Goal: Transaction & Acquisition: Purchase product/service

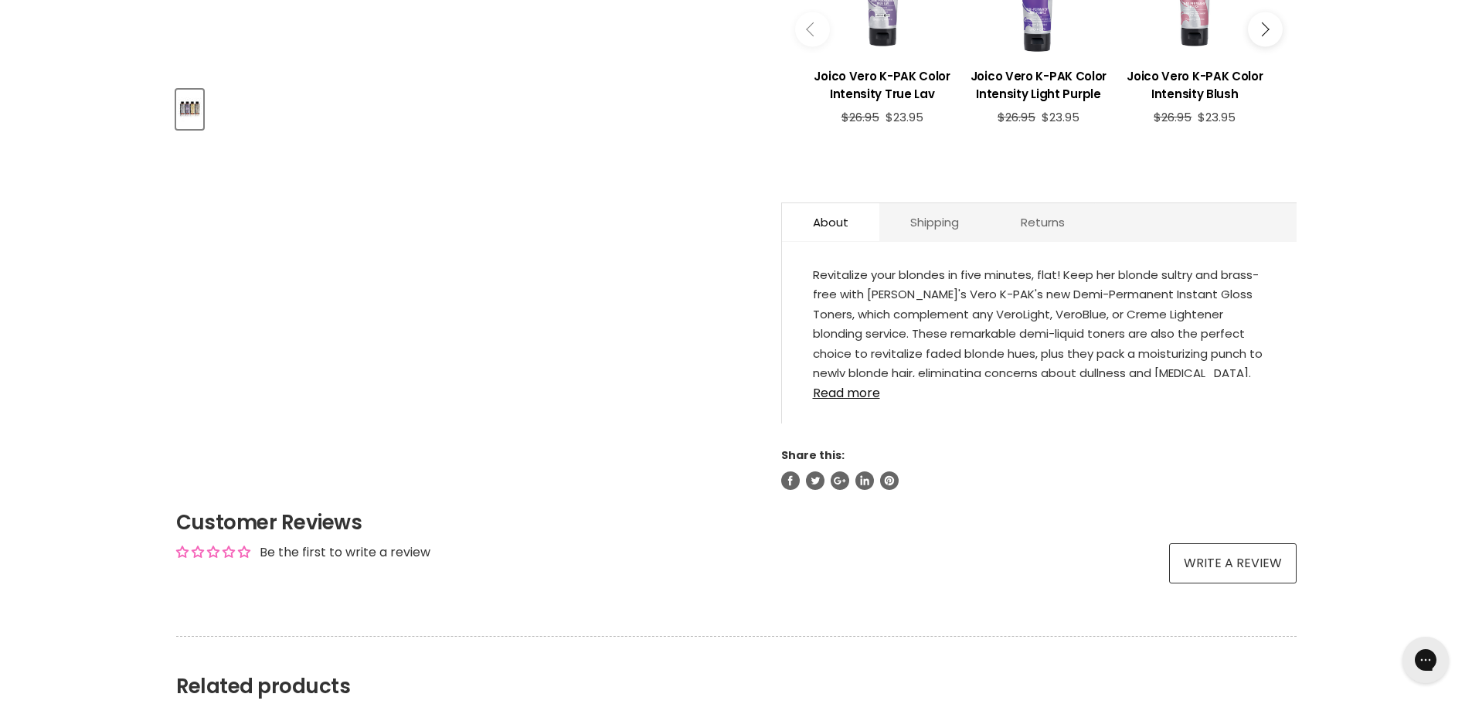
scroll to position [695, 0]
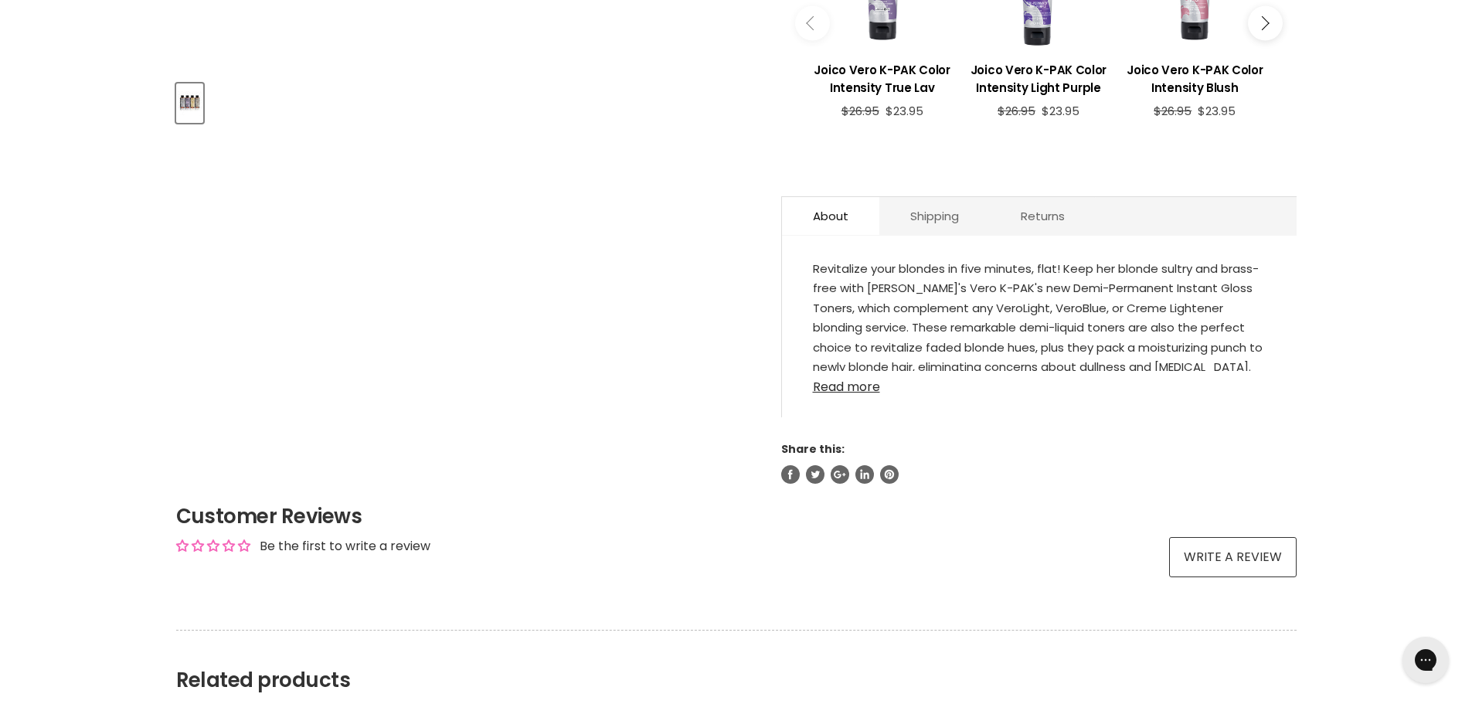
click at [863, 382] on link "Read more" at bounding box center [1039, 382] width 453 height 23
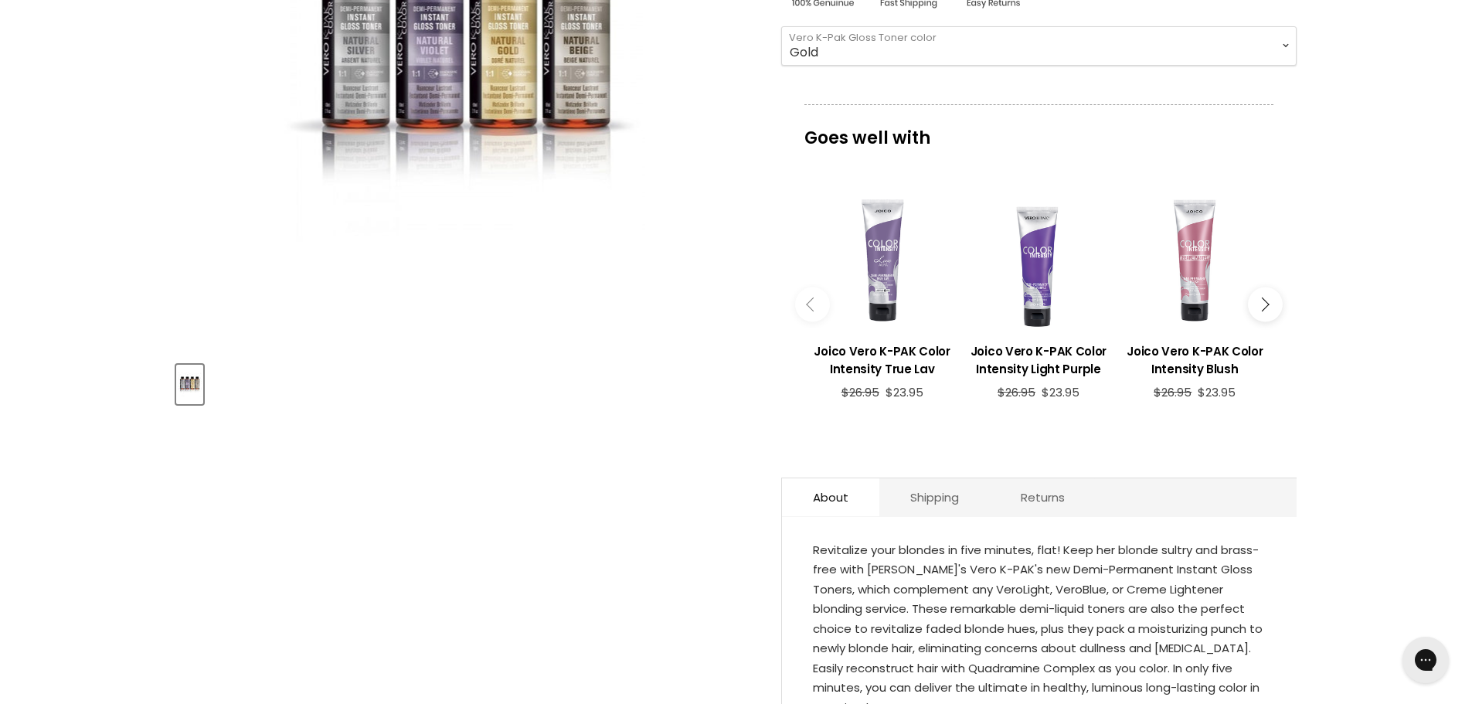
scroll to position [386, 0]
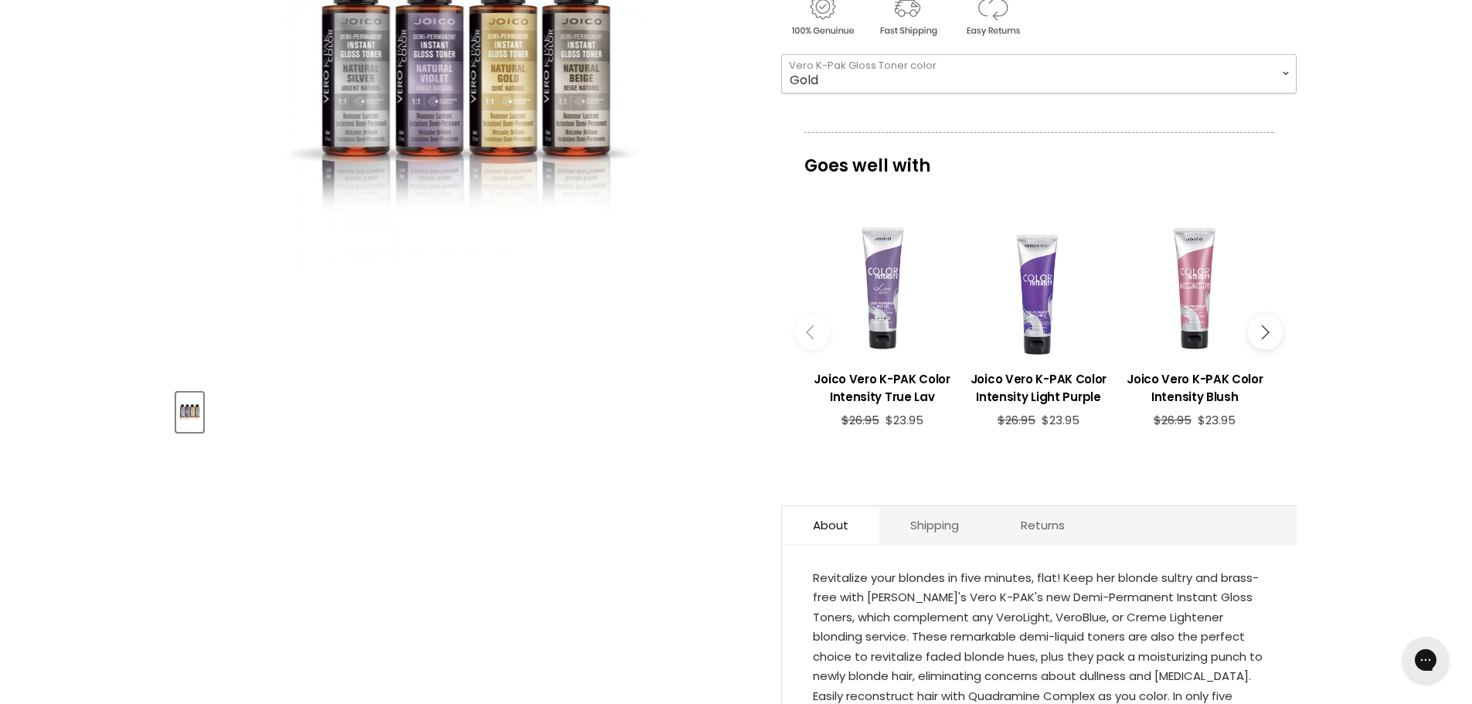
click at [843, 71] on select "Beige Violet Silver Gold" at bounding box center [1038, 73] width 515 height 39
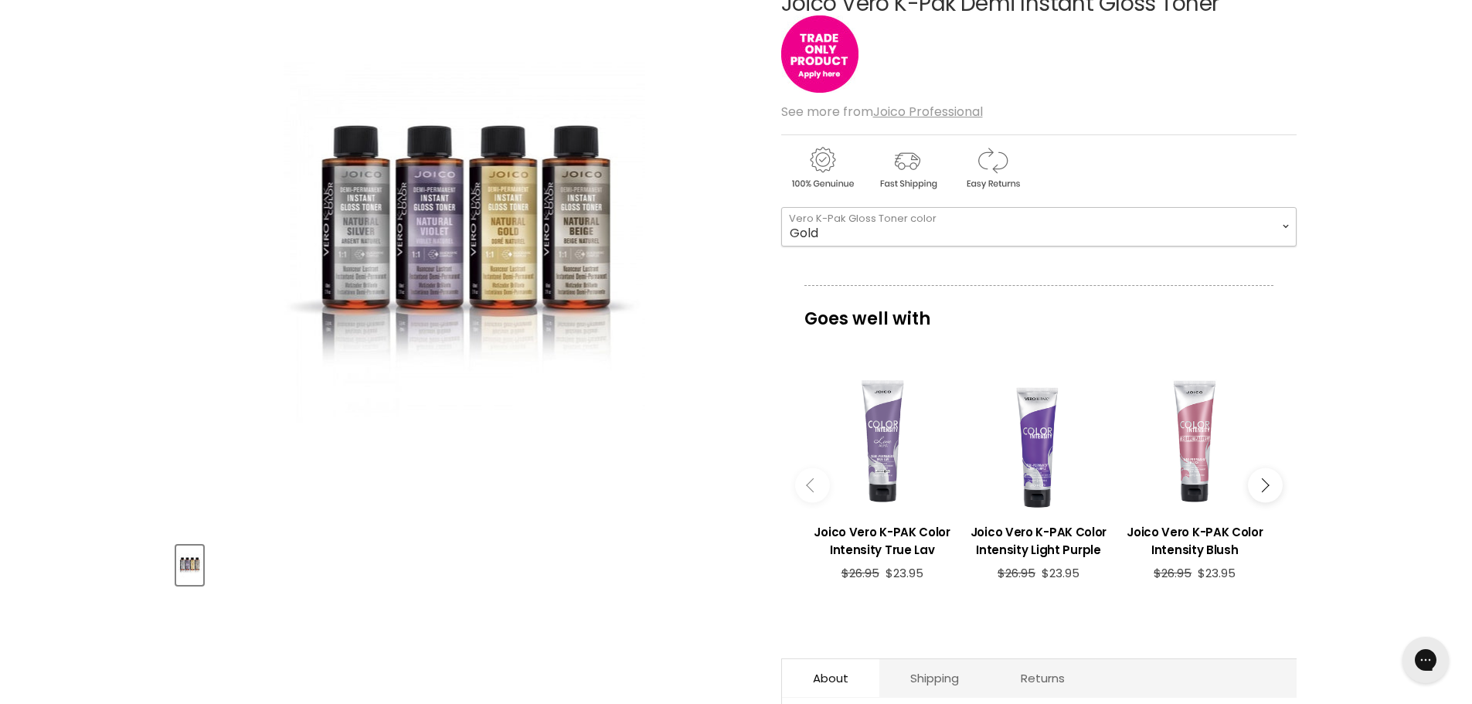
scroll to position [232, 0]
click at [803, 232] on select "Beige Violet Silver Gold" at bounding box center [1038, 228] width 515 height 39
click at [781, 209] on select "Beige Violet Silver Gold" at bounding box center [1038, 228] width 515 height 39
drag, startPoint x: 796, startPoint y: 237, endPoint x: 797, endPoint y: 245, distance: 7.8
click at [796, 237] on select "Beige Violet Silver Gold" at bounding box center [1038, 228] width 515 height 39
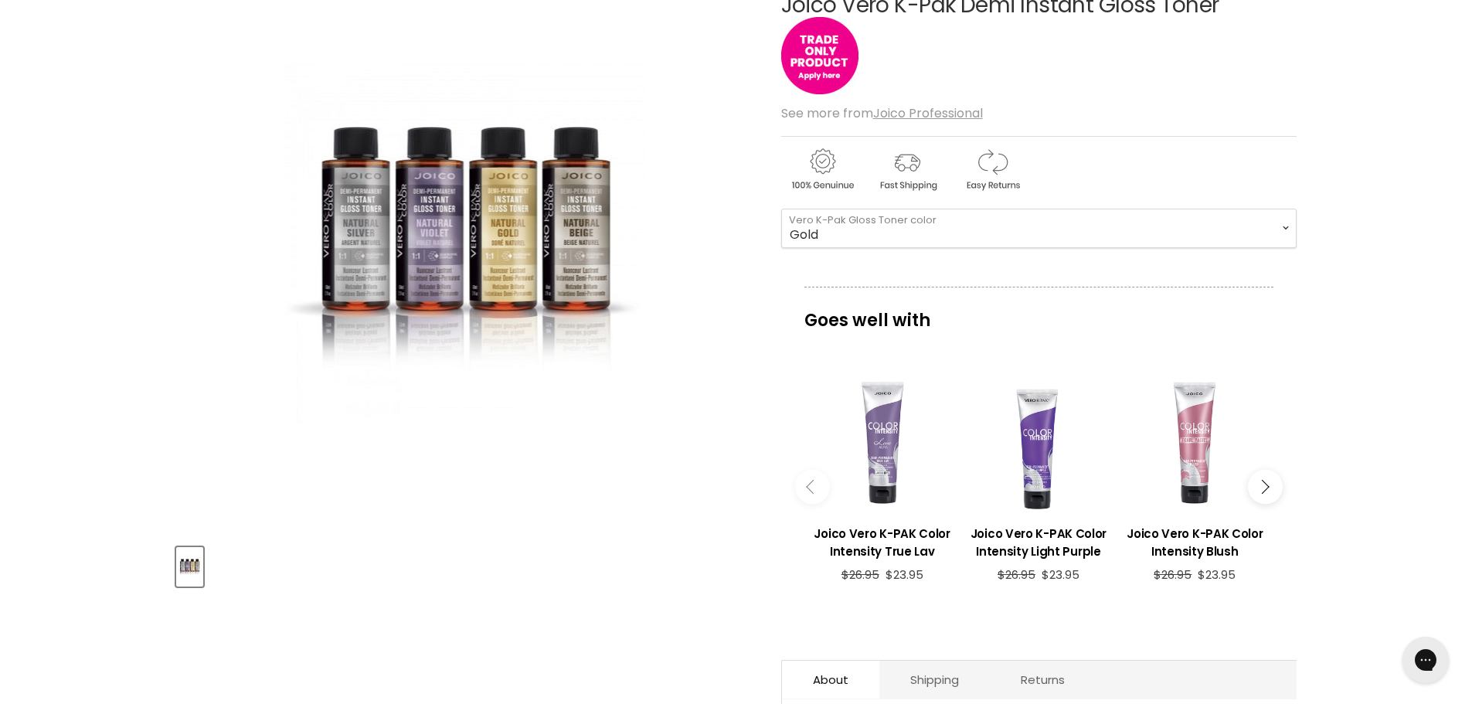
click at [764, 343] on article "Click or scroll to zoom Tap or pinch to zoom [PERSON_NAME] K-Pak Demi Instant G…" at bounding box center [736, 503] width 1120 height 1097
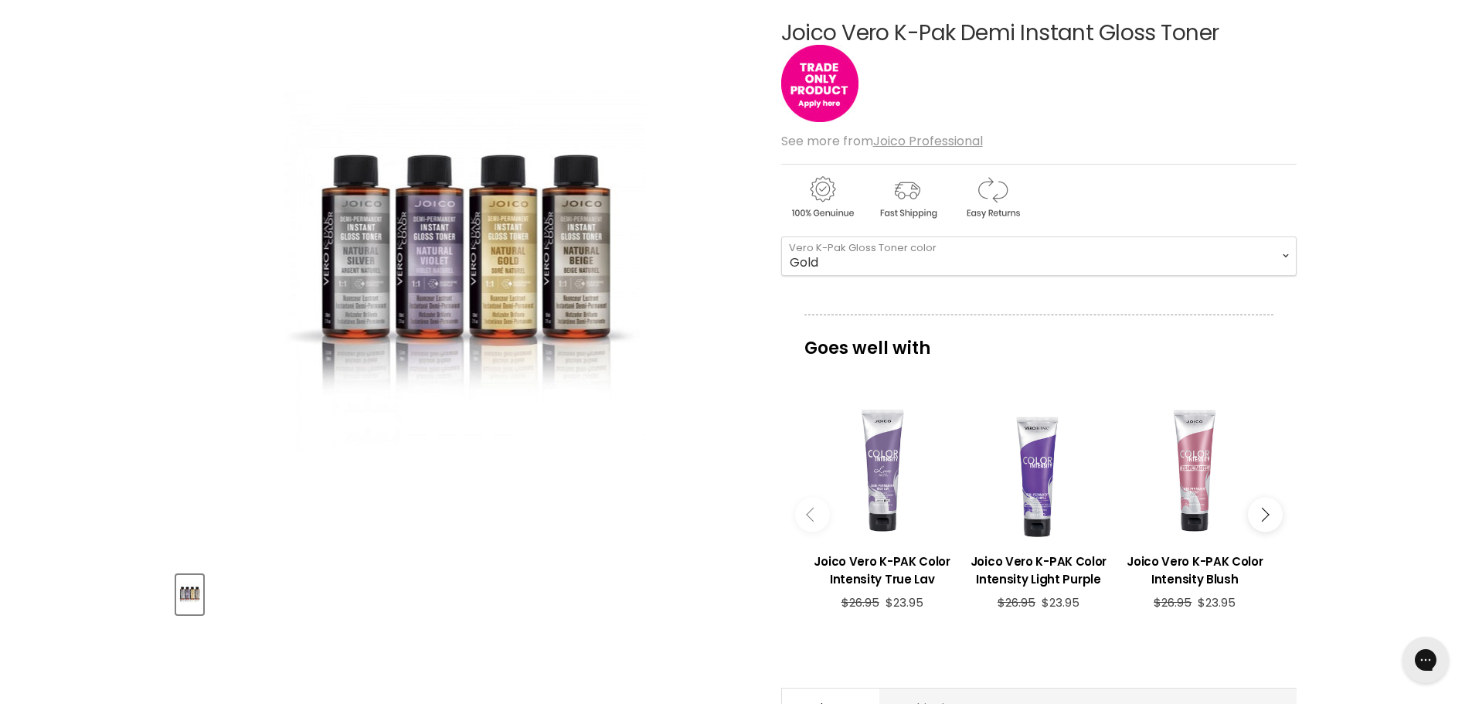
scroll to position [155, 0]
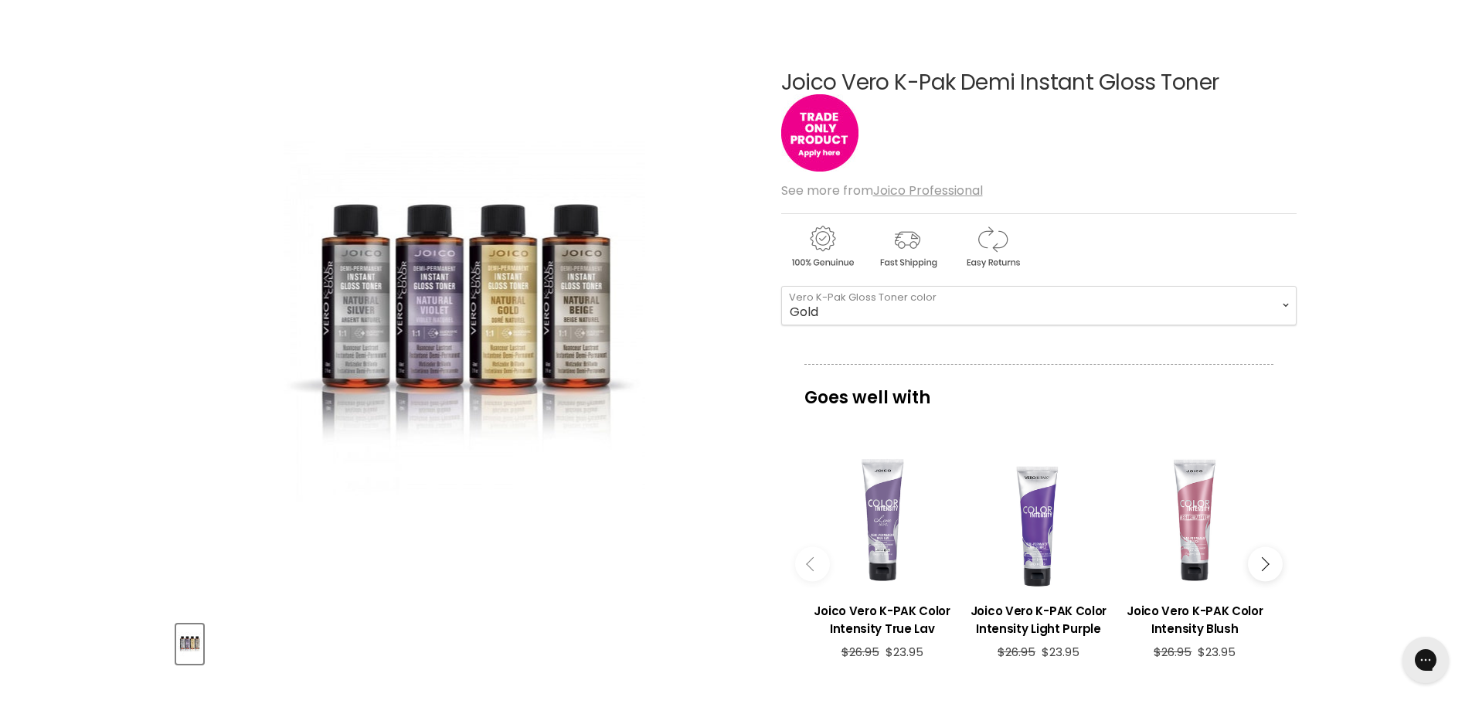
drag, startPoint x: 781, startPoint y: 82, endPoint x: 1228, endPoint y: 83, distance: 446.6
click at [1228, 83] on article "Click or scroll to zoom Tap or pinch to zoom [PERSON_NAME] K-Pak Demi Instant G…" at bounding box center [736, 580] width 1120 height 1097
copy div "Joico Vero K-Pak Demi Instant Gloss Toner"
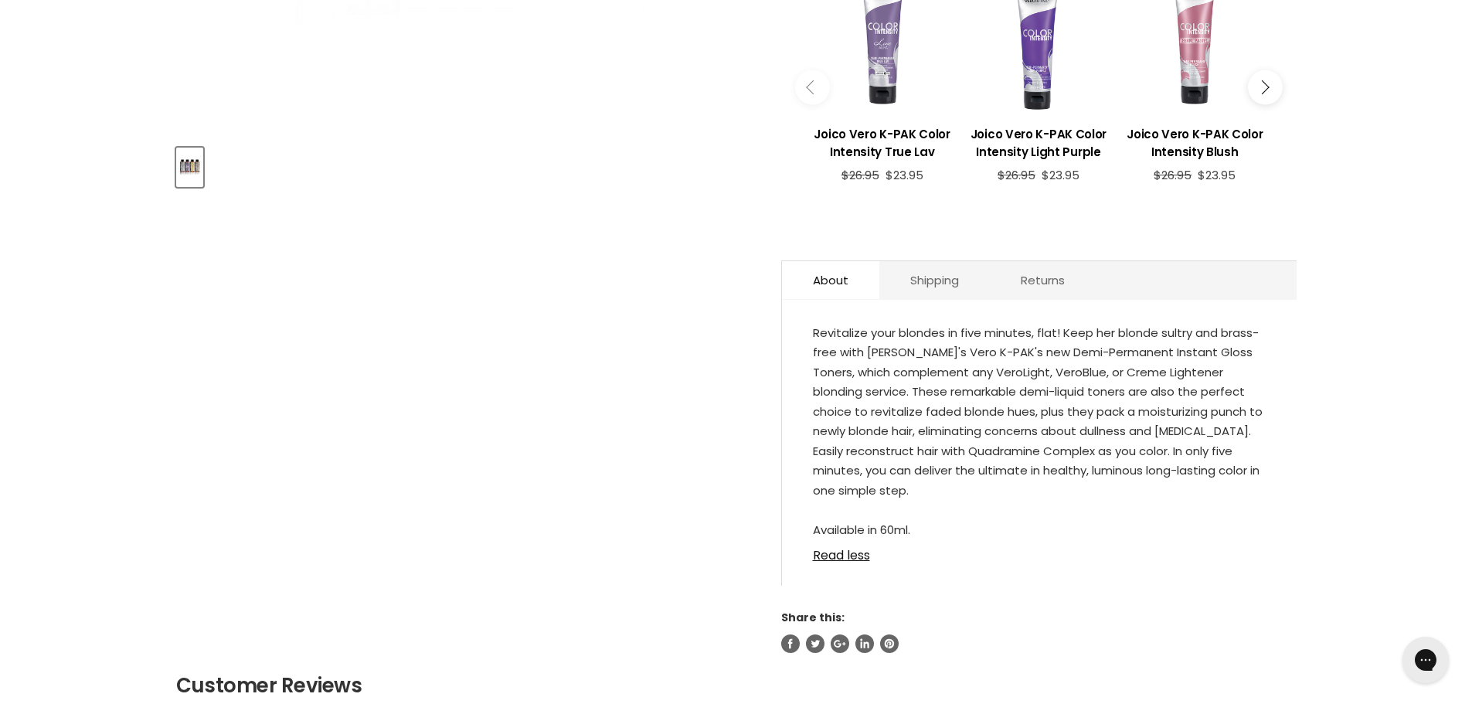
scroll to position [695, 0]
